Goal: Task Accomplishment & Management: Complete application form

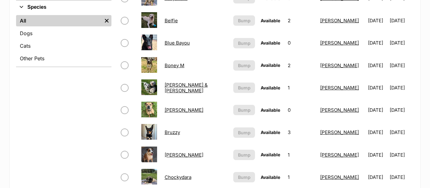
scroll to position [255, 0]
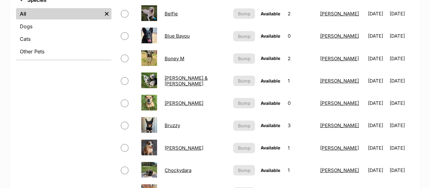
click at [171, 59] on link "Boney M" at bounding box center [175, 59] width 20 height 6
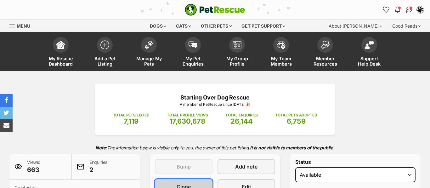
click at [193, 185] on link "Clone" at bounding box center [184, 187] width 58 height 15
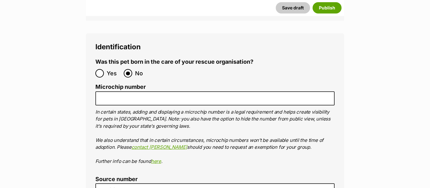
scroll to position [2204, 0]
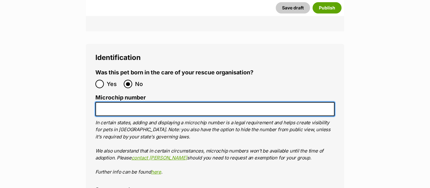
click at [120, 102] on input "Microchip number" at bounding box center [214, 109] width 239 height 14
paste input "953010006388715"
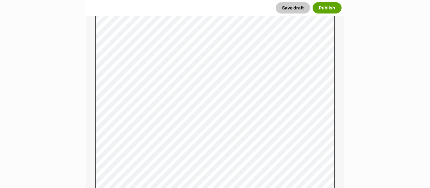
scroll to position [469, 0]
type input "953010006388715"
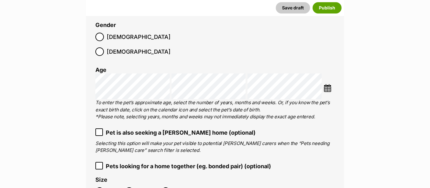
scroll to position [1187, 0]
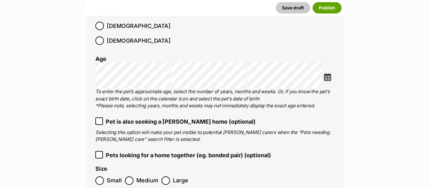
click at [328, 73] on li at bounding box center [328, 77] width 11 height 9
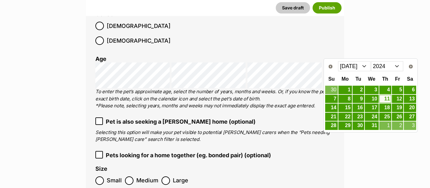
click at [362, 67] on select "Jan Feb Mar Apr May Jun Jul Aug Sep Oct Nov Dec" at bounding box center [354, 66] width 32 height 10
click at [395, 69] on select "2014 2015 2016 2017 2018 2019 2020 2021 2022 2023 2024 2025" at bounding box center [387, 66] width 32 height 10
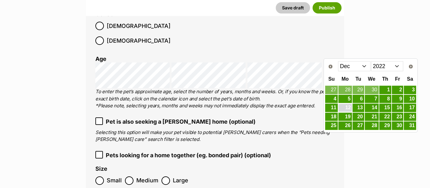
click at [348, 105] on link "12" at bounding box center [345, 108] width 14 height 8
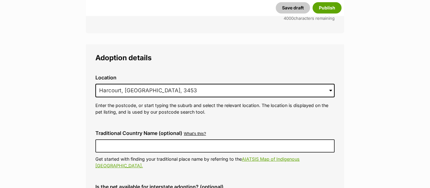
scroll to position [1792, 0]
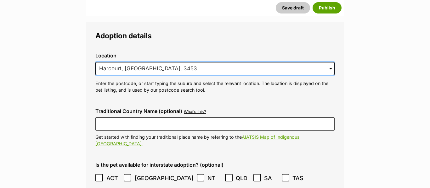
click at [168, 62] on input "Harcourt, VIC, 3453" at bounding box center [214, 69] width 239 height 14
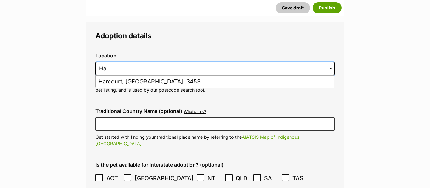
type input "H"
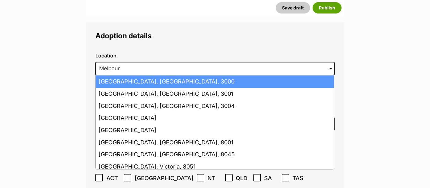
click at [155, 76] on li "Melbourne, Victoria, 3000" at bounding box center [215, 82] width 238 height 12
type input "Melbourne, Victoria, 3000"
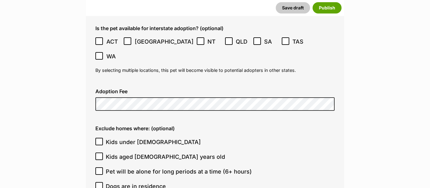
scroll to position [1940, 0]
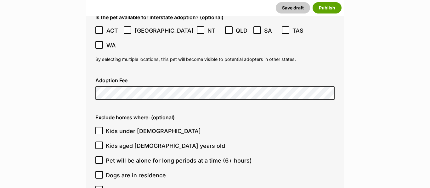
click at [100, 129] on icon at bounding box center [99, 131] width 4 height 4
click at [100, 127] on input "Kids under 5 years old" at bounding box center [99, 131] width 8 height 8
checkbox input "true"
click at [99, 143] on icon at bounding box center [99, 145] width 4 height 4
click at [99, 142] on input "Kids aged 6-12 years old" at bounding box center [99, 146] width 8 height 8
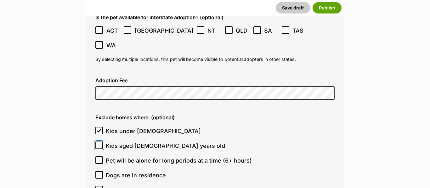
checkbox input "true"
click at [100, 173] on icon at bounding box center [99, 175] width 4 height 4
click at [100, 171] on input "Dogs are in residence" at bounding box center [99, 175] width 8 height 8
checkbox input "true"
click at [100, 188] on icon at bounding box center [99, 190] width 4 height 4
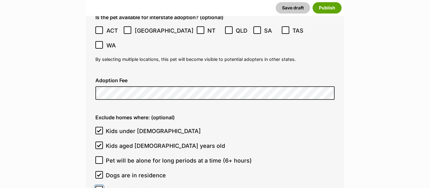
click at [100, 186] on input "Cats are in residence" at bounding box center [99, 190] width 8 height 8
checkbox input "true"
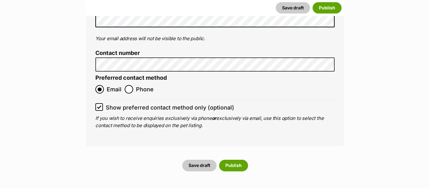
scroll to position [2825, 0]
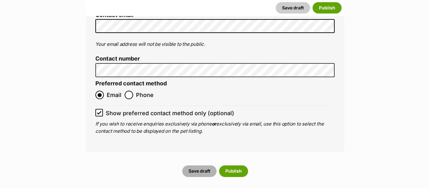
click at [200, 166] on button "Save draft" at bounding box center [199, 171] width 34 height 11
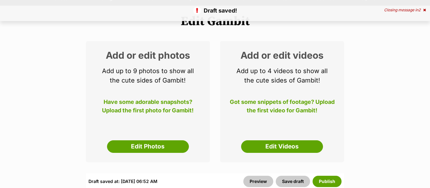
scroll to position [77, 0]
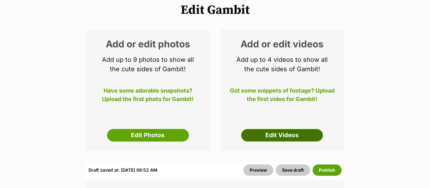
click at [273, 140] on link "Edit Videos" at bounding box center [282, 135] width 82 height 13
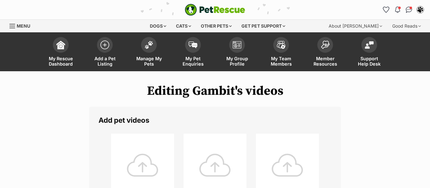
click at [139, 162] on div at bounding box center [142, 165] width 63 height 63
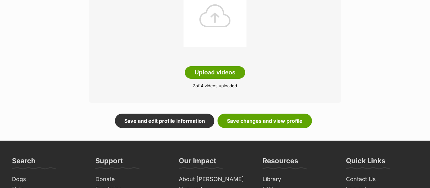
scroll to position [237, 0]
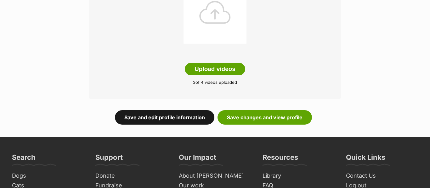
click at [153, 116] on link "Save and edit profile information" at bounding box center [164, 117] width 99 height 14
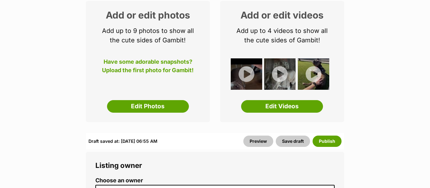
scroll to position [141, 0]
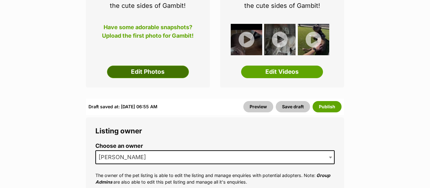
click at [173, 70] on link "Edit Photos" at bounding box center [148, 72] width 82 height 13
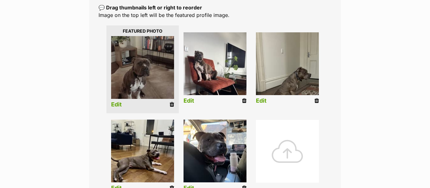
scroll to position [151, 0]
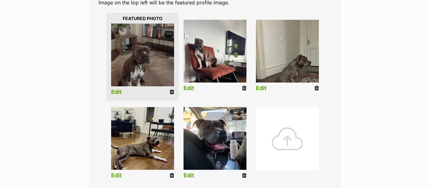
click at [119, 92] on link "Edit" at bounding box center [116, 92] width 11 height 7
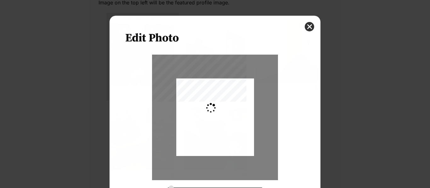
scroll to position [0, 0]
click at [365, 88] on div "Edit Photo Zoom Rotate Save" at bounding box center [215, 94] width 430 height 188
type input "0.2744"
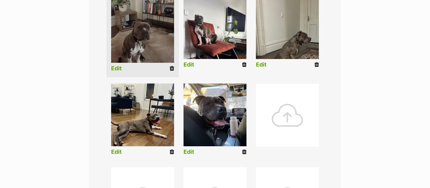
scroll to position [176, 0]
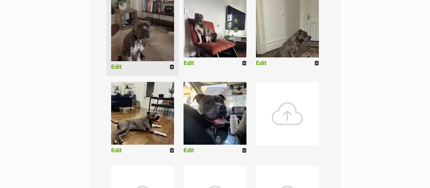
click at [115, 65] on link "Edit" at bounding box center [116, 67] width 11 height 7
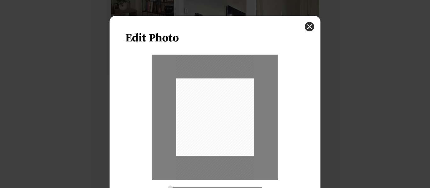
scroll to position [0, 0]
drag, startPoint x: 232, startPoint y: 130, endPoint x: 238, endPoint y: 102, distance: 29.1
click at [238, 102] on div "Dialog Window - Close (Press escape to close)" at bounding box center [215, 89] width 78 height 137
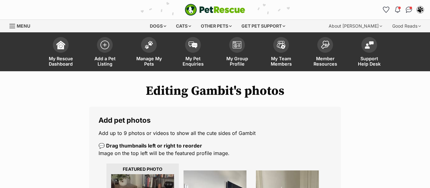
scroll to position [176, 0]
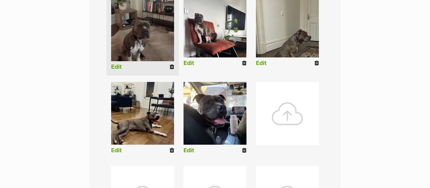
click at [119, 70] on link "Edit" at bounding box center [116, 67] width 11 height 7
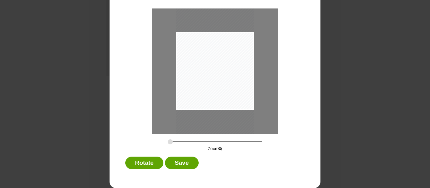
scroll to position [0, 0]
click at [185, 165] on button "Save" at bounding box center [181, 163] width 33 height 13
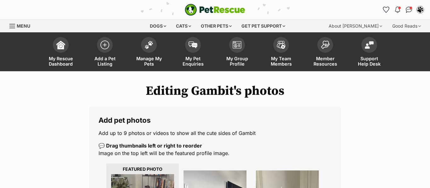
scroll to position [176, 0]
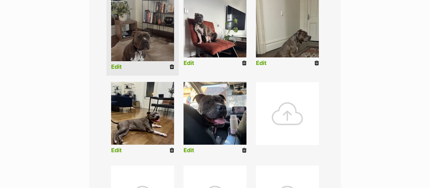
click at [117, 65] on link "Edit" at bounding box center [116, 67] width 11 height 7
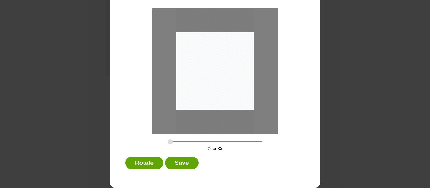
scroll to position [0, 0]
drag, startPoint x: 213, startPoint y: 95, endPoint x: 219, endPoint y: 61, distance: 34.2
click at [219, 61] on div "Dialog Window - Close (Press escape to close)" at bounding box center [215, 41] width 78 height 137
click at [183, 167] on button "Save" at bounding box center [181, 163] width 33 height 13
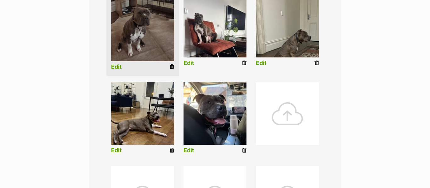
scroll to position [176, 0]
click at [261, 64] on link "Edit" at bounding box center [261, 63] width 11 height 7
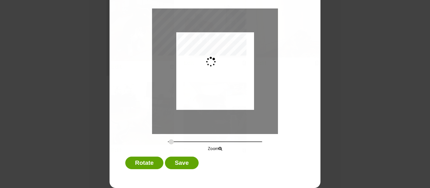
scroll to position [0, 0]
type input "0.2744"
drag, startPoint x: 236, startPoint y: 94, endPoint x: 236, endPoint y: 76, distance: 17.9
click at [236, 76] on div "Dialog Window - Close (Press escape to close)" at bounding box center [215, 59] width 78 height 104
click at [191, 162] on button "Save" at bounding box center [181, 163] width 33 height 13
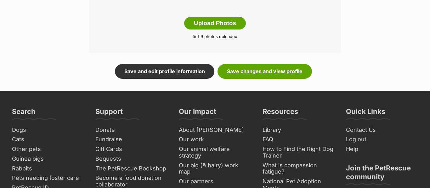
scroll to position [420, 0]
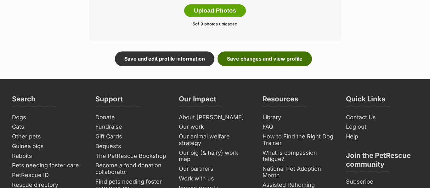
click at [243, 61] on link "Save changes and view profile" at bounding box center [264, 59] width 94 height 14
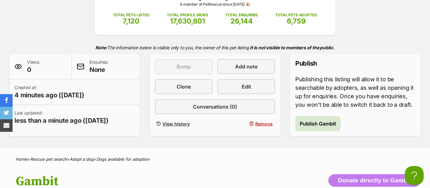
scroll to position [114, 0]
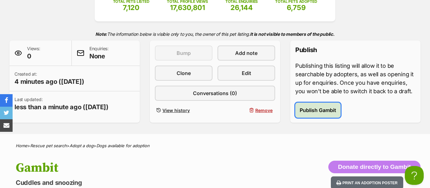
click at [318, 114] on span "Publish Gambit" at bounding box center [318, 111] width 36 height 8
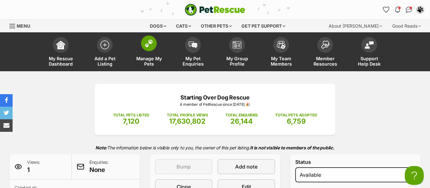
click at [149, 48] on span at bounding box center [149, 44] width 16 height 16
